Goal: Task Accomplishment & Management: Use online tool/utility

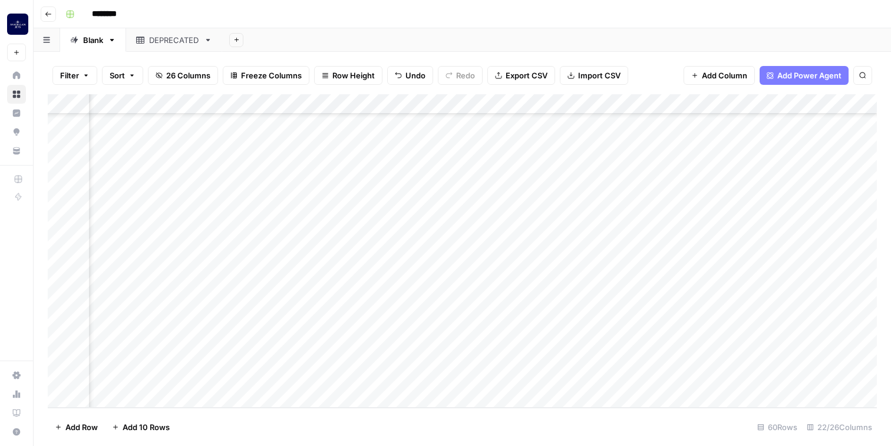
scroll to position [928, 1031]
click at [364, 379] on div "Add Column" at bounding box center [463, 251] width 830 height 314
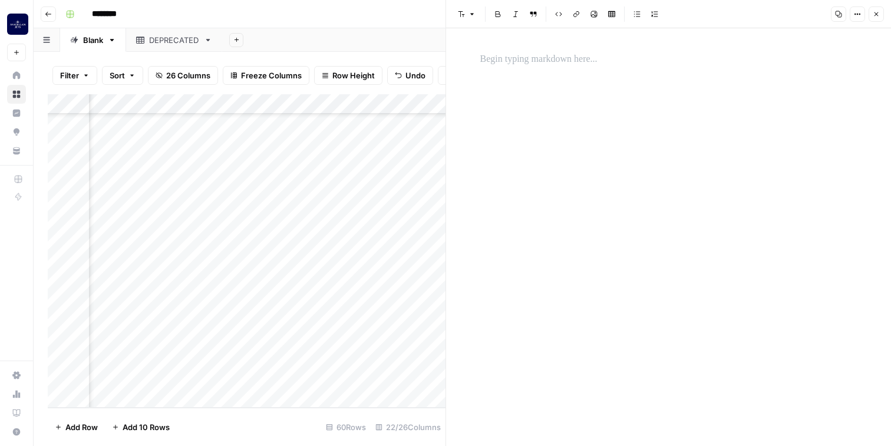
click at [516, 59] on p at bounding box center [669, 59] width 377 height 15
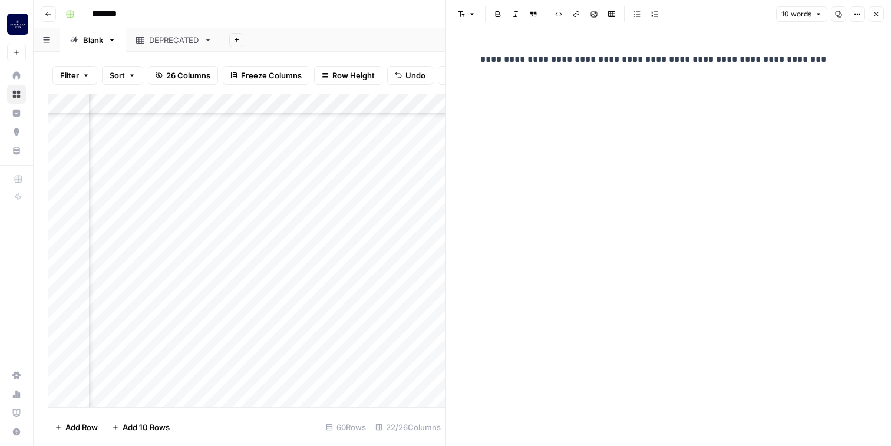
click at [876, 14] on icon "button" at bounding box center [876, 14] width 7 height 7
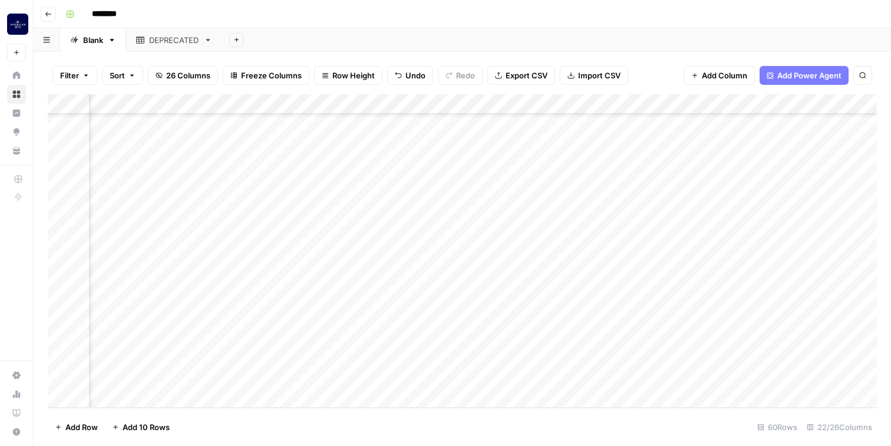
click at [455, 378] on div "Add Column" at bounding box center [463, 251] width 830 height 314
click at [476, 379] on div "Add Column" at bounding box center [463, 251] width 830 height 314
click at [515, 374] on div "Add Column" at bounding box center [463, 251] width 830 height 314
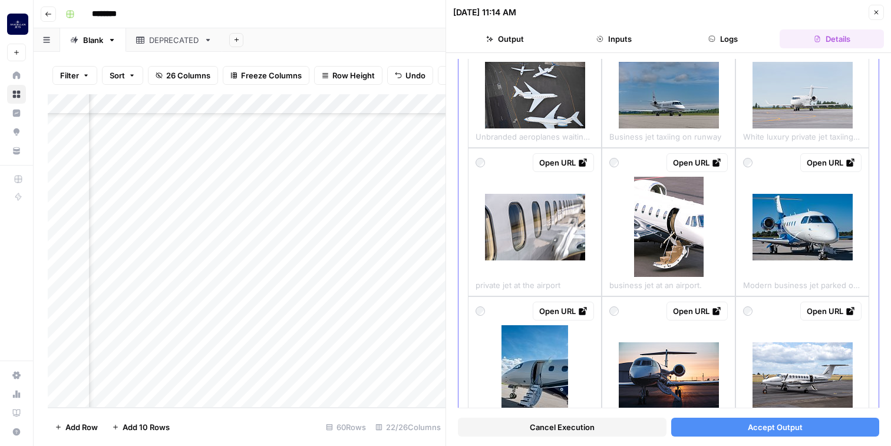
scroll to position [380, 0]
click at [564, 241] on img at bounding box center [535, 226] width 100 height 67
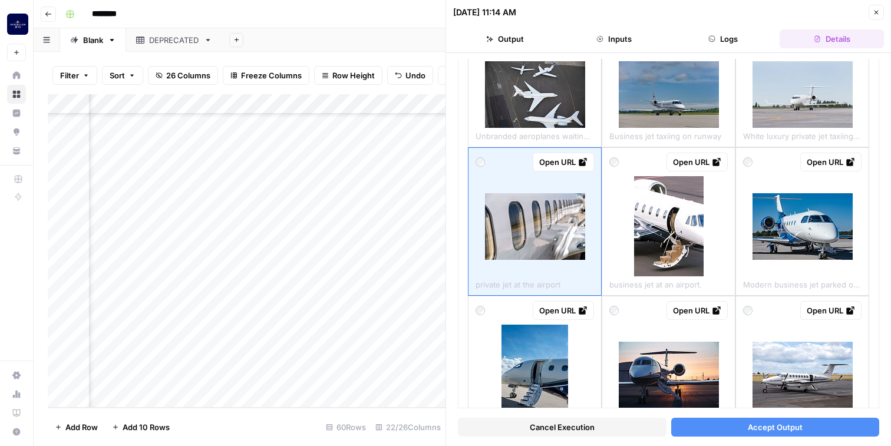
click at [787, 431] on span "Accept Output" at bounding box center [775, 428] width 55 height 12
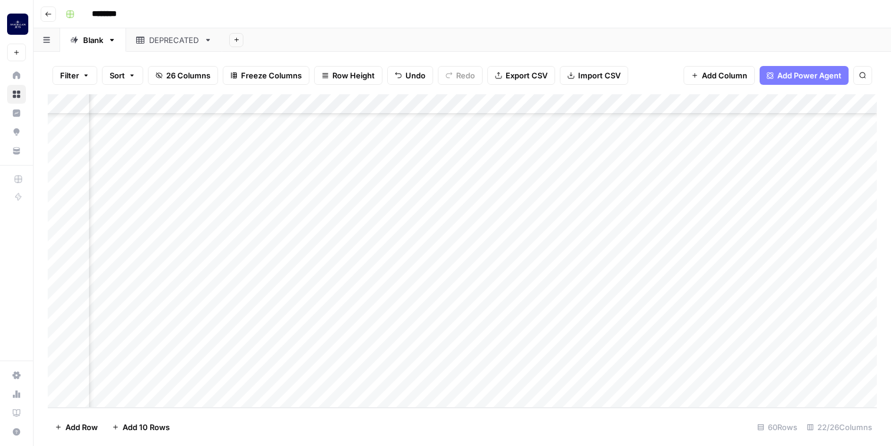
click at [518, 377] on div "Add Column" at bounding box center [463, 251] width 830 height 314
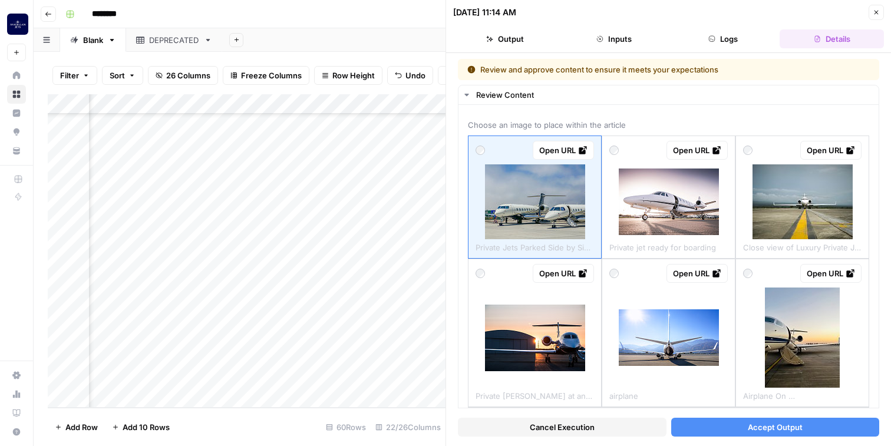
click at [779, 431] on span "Accept Output" at bounding box center [775, 428] width 55 height 12
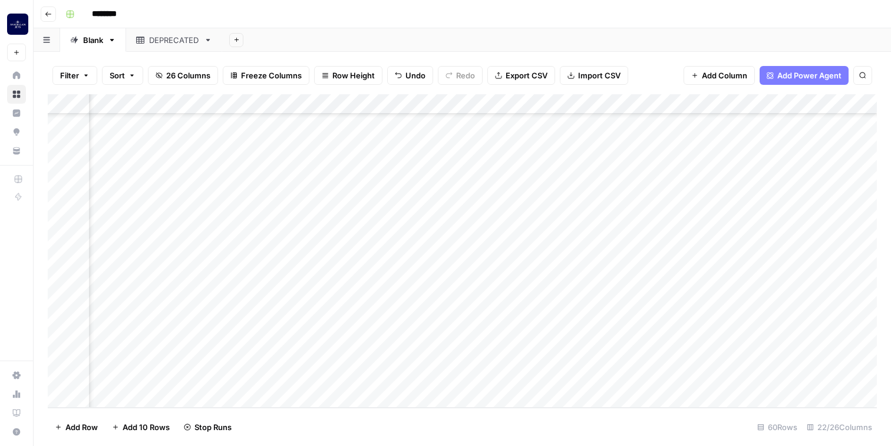
scroll to position [928, 1657]
click at [260, 377] on div "Add Column" at bounding box center [463, 251] width 830 height 314
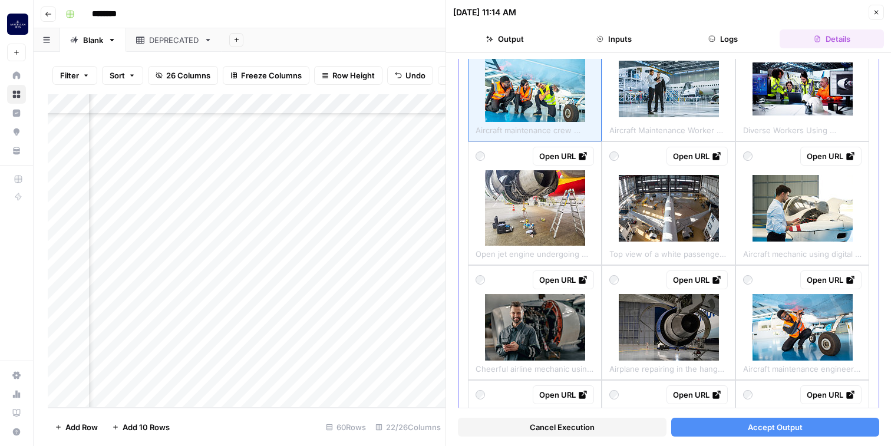
scroll to position [110, 0]
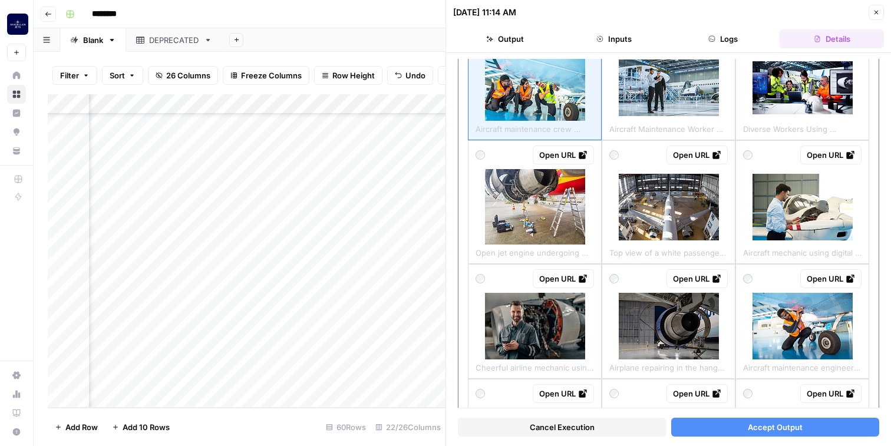
click at [797, 339] on img at bounding box center [803, 326] width 100 height 67
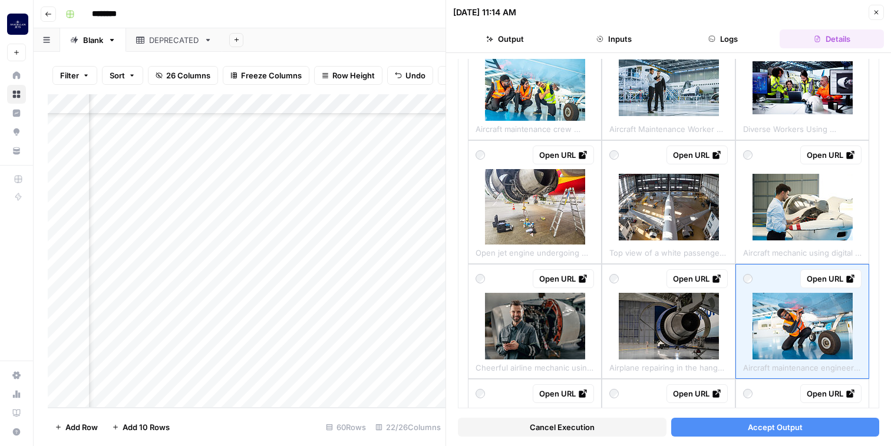
click at [784, 429] on span "Accept Output" at bounding box center [775, 428] width 55 height 12
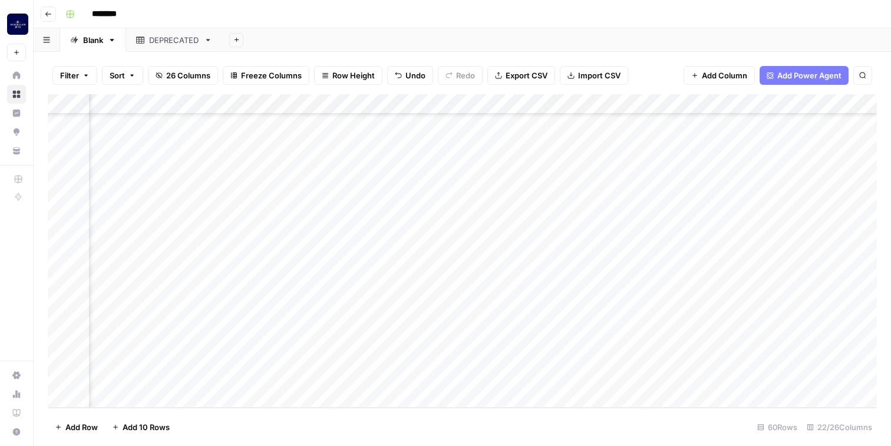
click at [766, 377] on div "Add Column" at bounding box center [463, 251] width 830 height 314
click at [787, 377] on div "Add Column" at bounding box center [463, 251] width 830 height 314
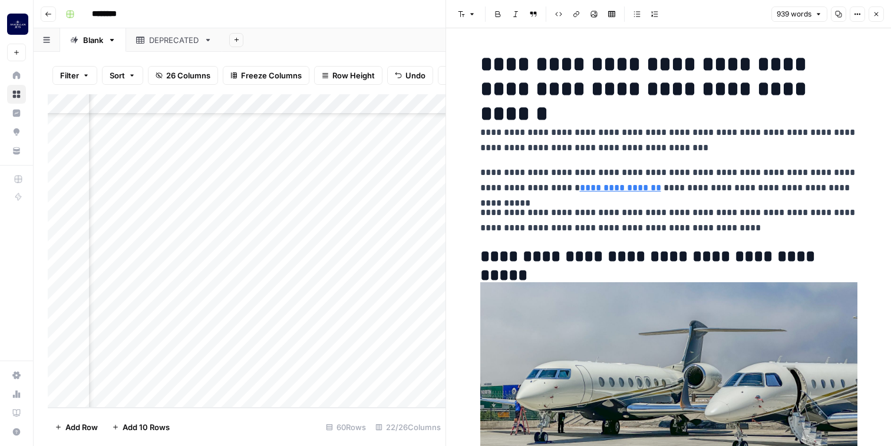
click at [624, 133] on p "**********" at bounding box center [669, 140] width 377 height 31
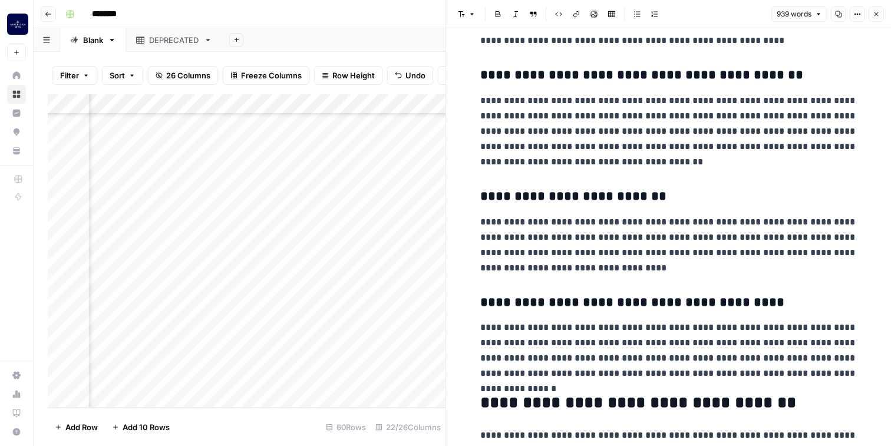
scroll to position [2498, 0]
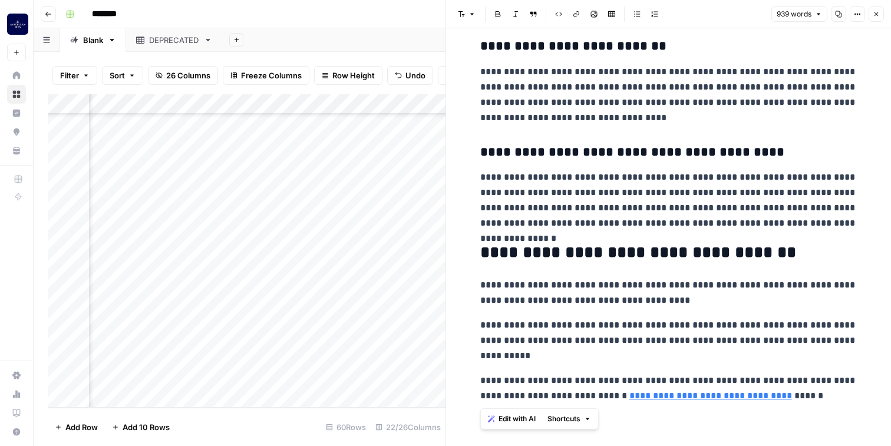
copy div "**********"
